Goal: Task Accomplishment & Management: Manage account settings

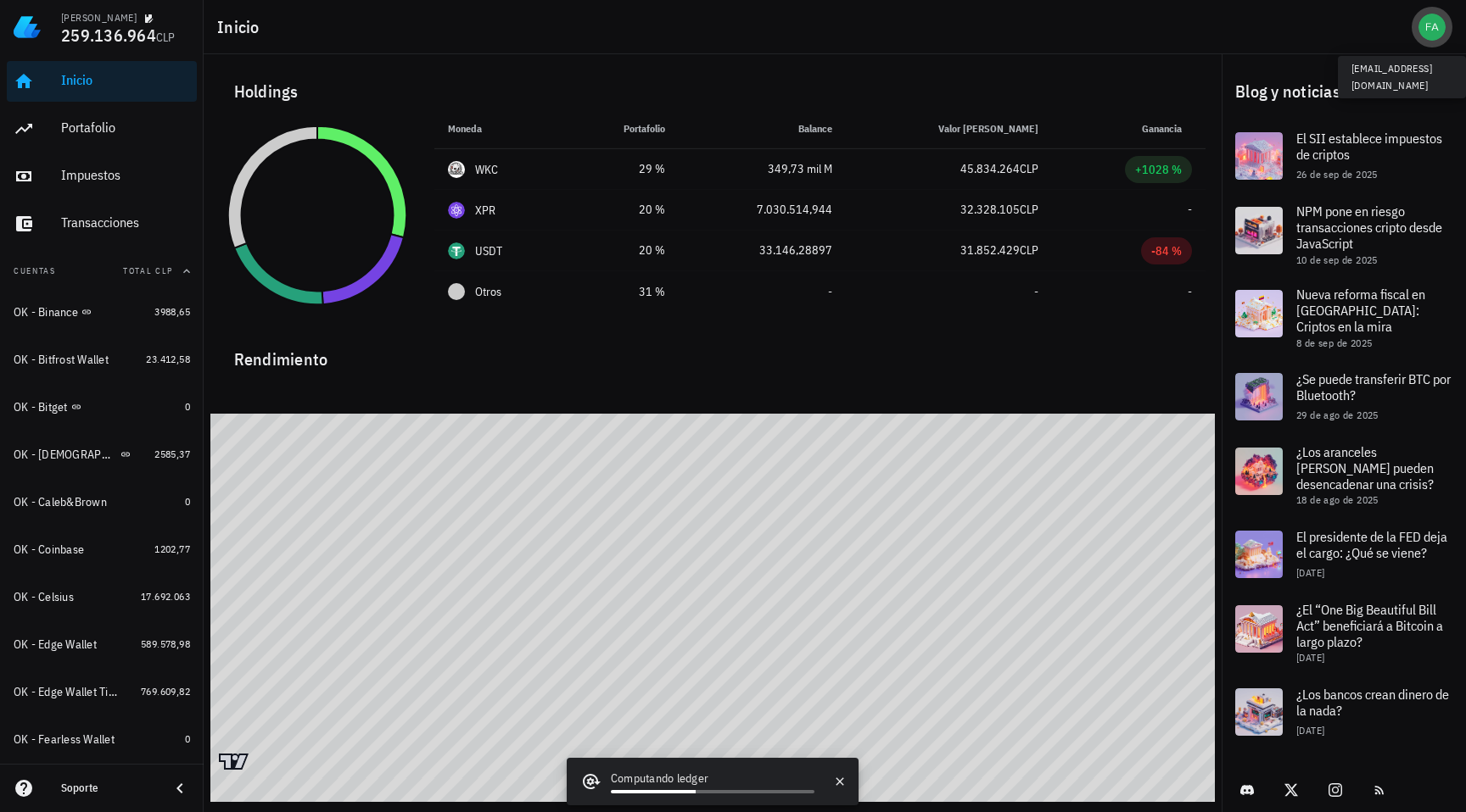
click at [1415, 21] on span "button" at bounding box center [1432, 27] width 41 height 27
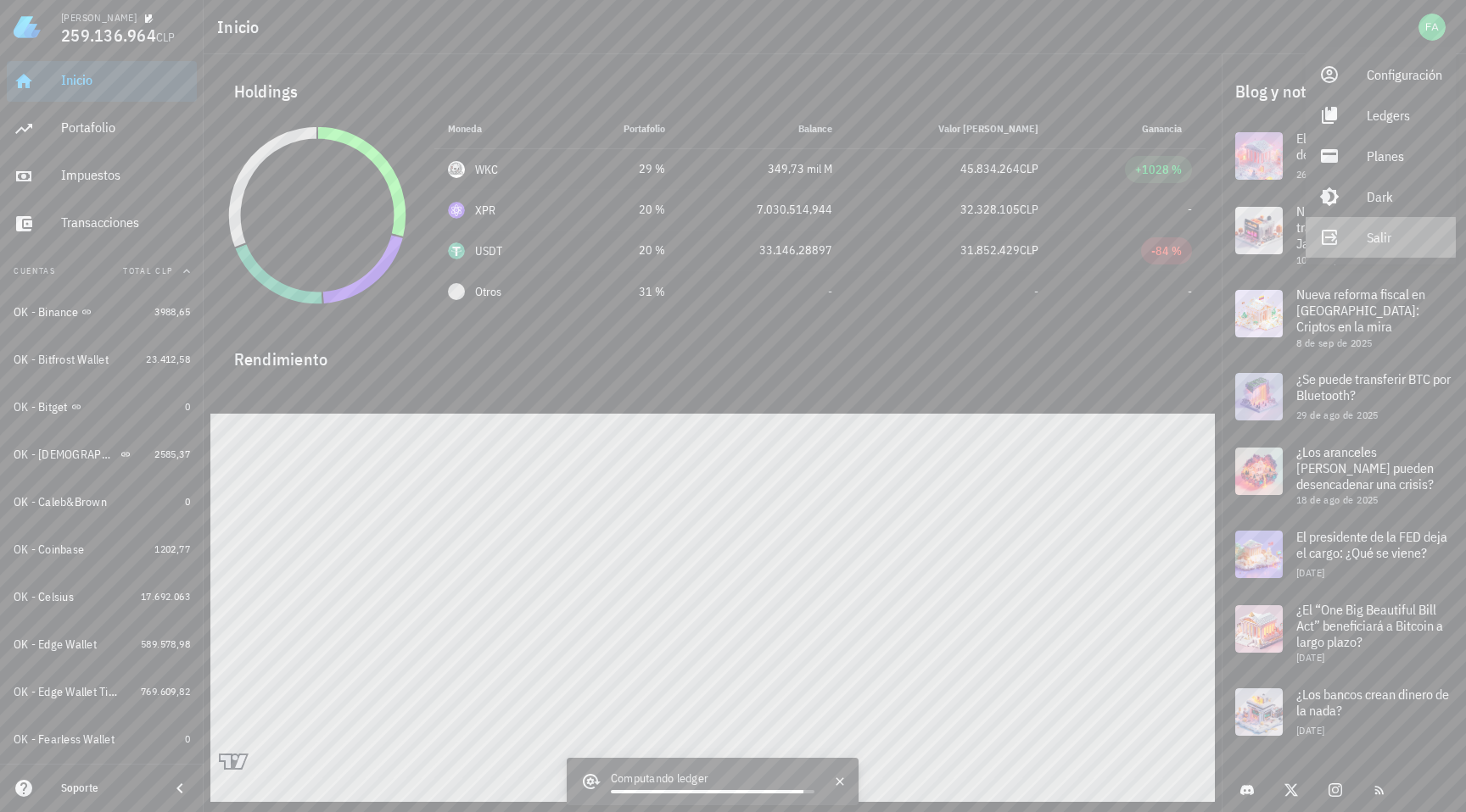
click at [1359, 232] on link "Salir" at bounding box center [1379, 237] width 150 height 41
